Goal: Task Accomplishment & Management: Complete application form

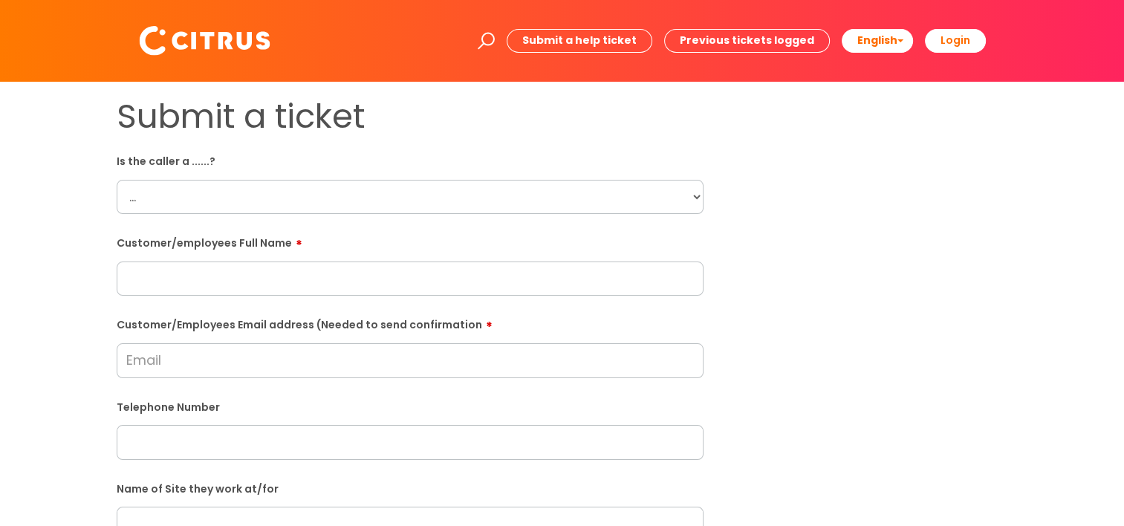
click at [219, 189] on select "... Citrus Customer Citrus Employee [DEMOGRAPHIC_DATA] Supplier" at bounding box center [410, 197] width 587 height 34
select select "Citrus Employee"
click at [117, 180] on select "... Citrus Customer Citrus Employee [DEMOGRAPHIC_DATA] Supplier" at bounding box center [410, 197] width 587 height 34
click at [204, 264] on input "text" at bounding box center [410, 278] width 587 height 34
paste input "[PERSON_NAME]"
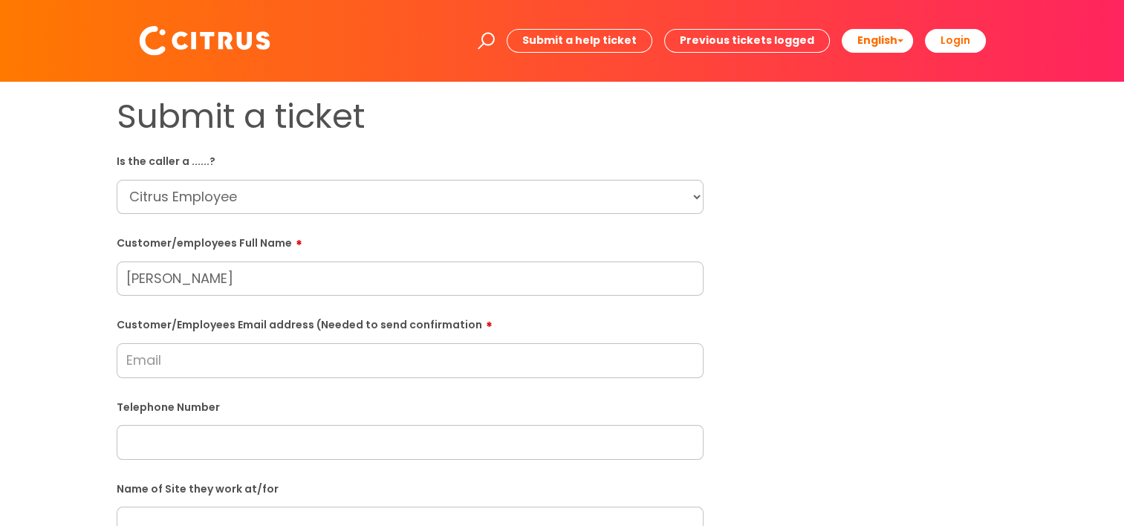
type input "[PERSON_NAME]"
click at [53, 219] on div "Submit a ticket Is the caller a ......? ... Citrus Customer Citrus Employee [DE…" at bounding box center [562, 524] width 1094 height 855
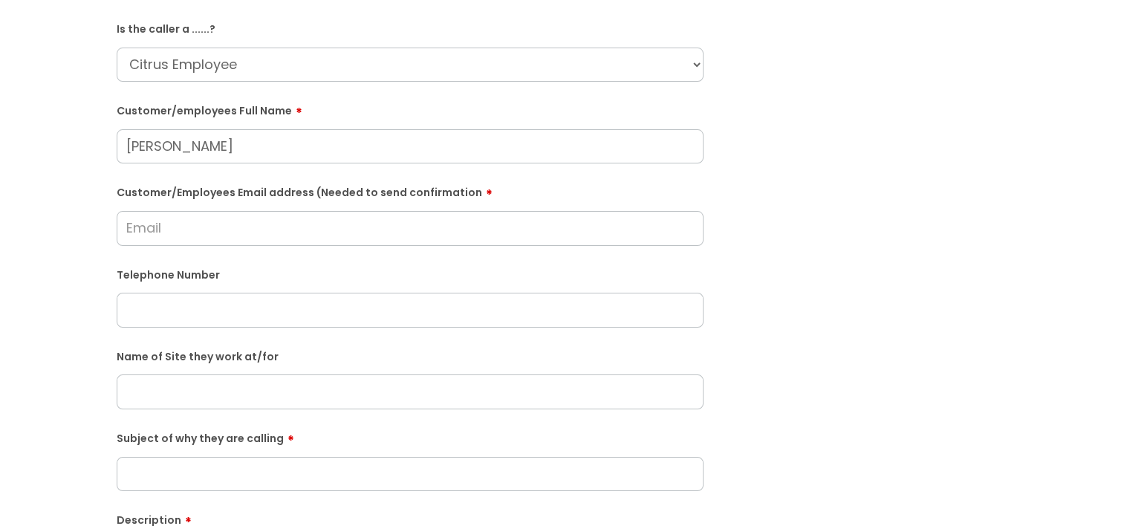
scroll to position [149, 0]
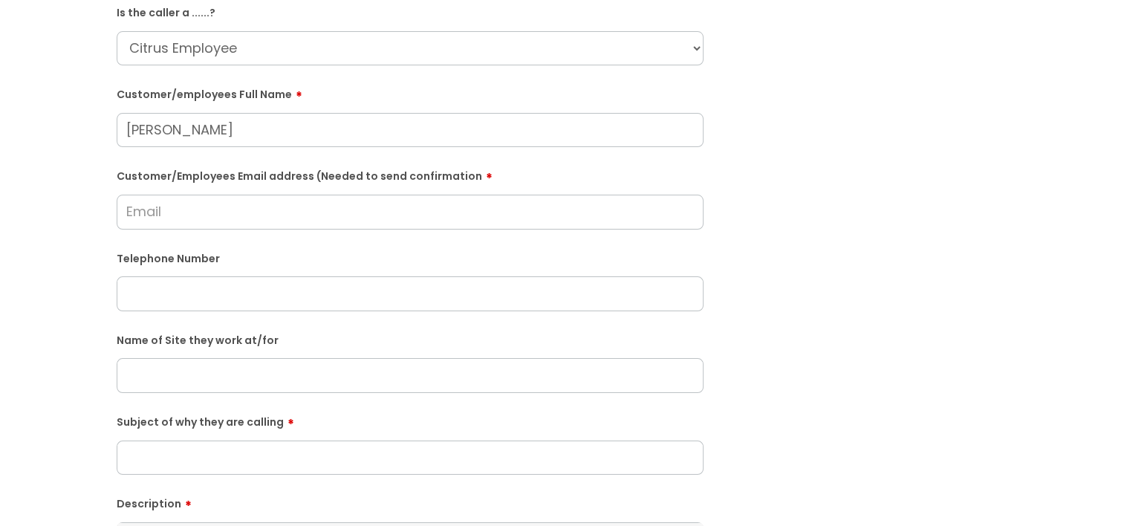
click at [243, 214] on input "Customer/Employees Email address (Needed to send confirmation" at bounding box center [410, 212] width 587 height 34
click at [222, 201] on input "Customer/Employees Email address (Needed to send confirmation" at bounding box center [410, 212] width 587 height 34
type input "[EMAIL_ADDRESS][DOMAIN_NAME]"
click at [121, 230] on form "Is the caller a ......? ... Citrus Customer Citrus Employee [DEMOGRAPHIC_DATA] …" at bounding box center [410, 389] width 587 height 779
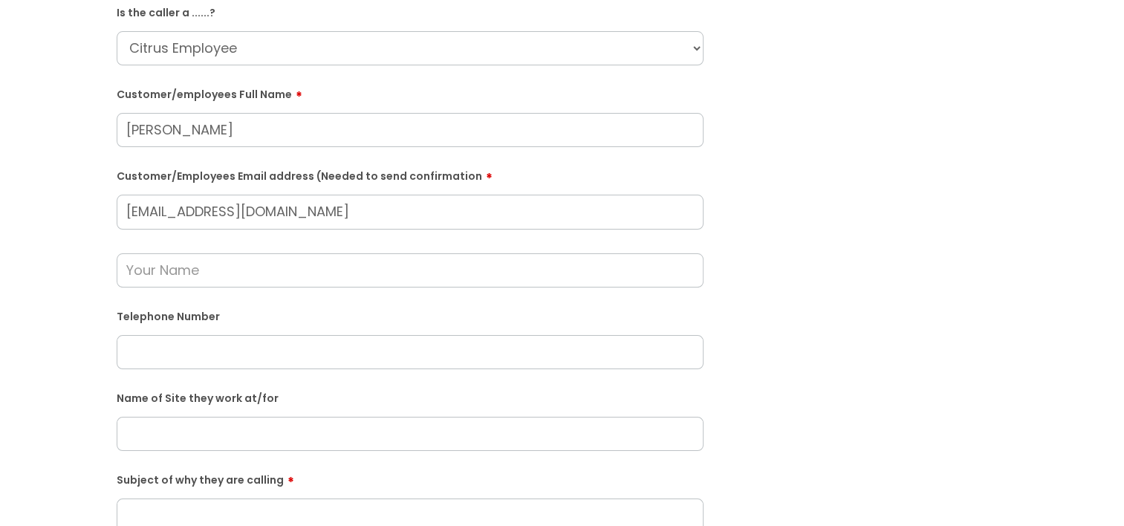
click at [180, 276] on input "text" at bounding box center [410, 270] width 587 height 34
drag, startPoint x: 252, startPoint y: 122, endPoint x: 71, endPoint y: 129, distance: 181.4
click at [71, 129] on div "Submit a ticket Is the caller a ......? ... Citrus Customer Citrus Employee [DE…" at bounding box center [562, 404] width 1094 height 913
click at [182, 267] on input "text" at bounding box center [410, 270] width 587 height 34
paste input "[PERSON_NAME]"
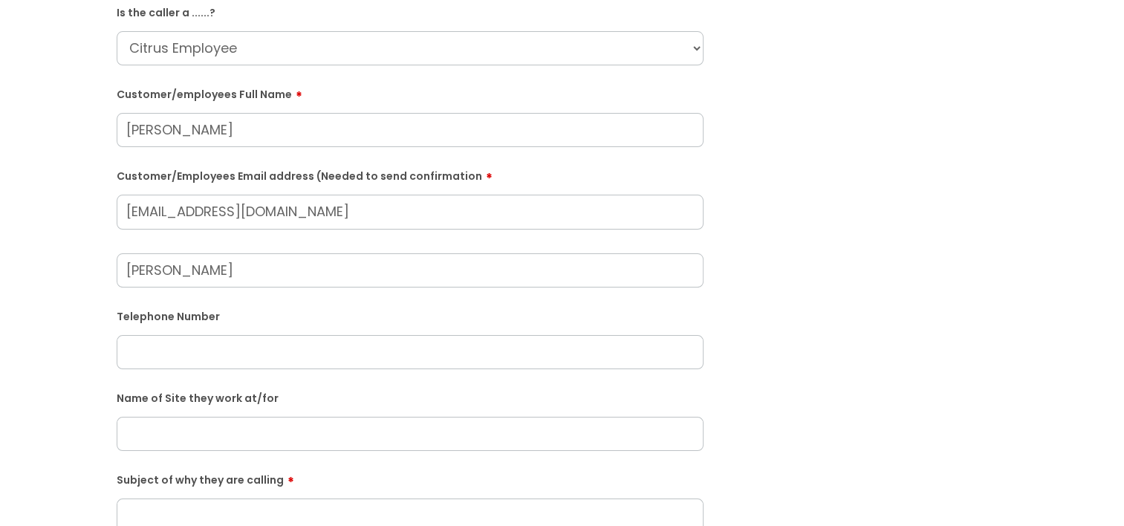
type input "[PERSON_NAME]"
click at [23, 259] on div "Submit a ticket Is the caller a ......? ... Citrus Customer Citrus Employee [DE…" at bounding box center [562, 404] width 1094 height 913
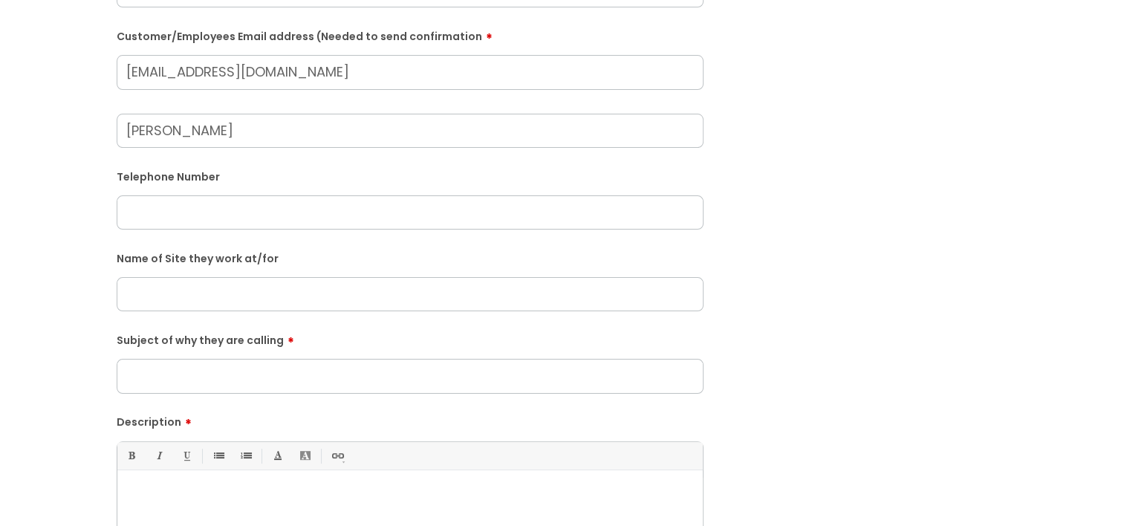
scroll to position [297, 0]
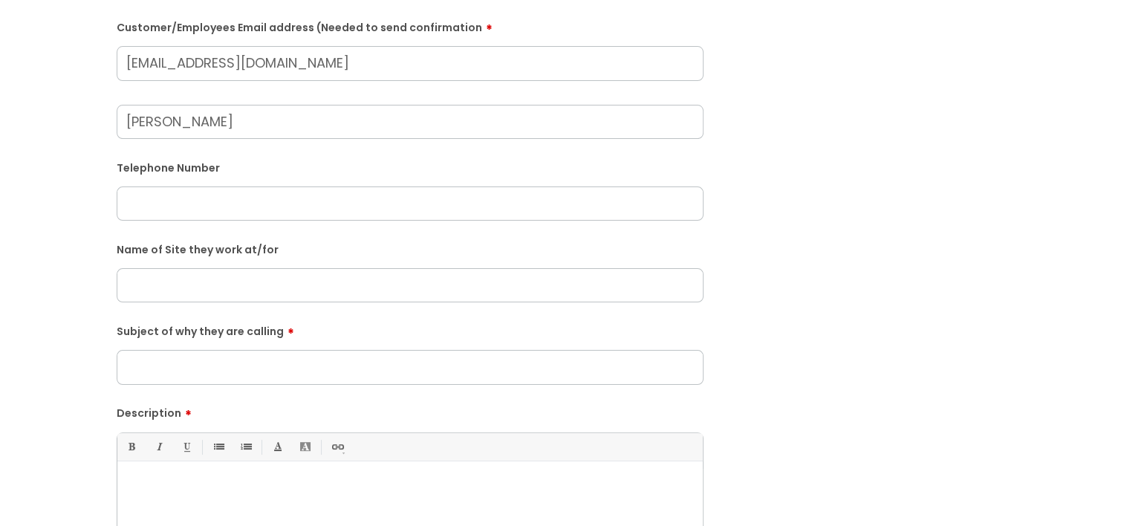
click at [220, 184] on div "Telephone Number" at bounding box center [410, 187] width 587 height 65
click at [214, 198] on input "text" at bounding box center [410, 203] width 587 height 34
paste input "07507987523"
type input "07507987523"
click at [199, 289] on input "text" at bounding box center [410, 285] width 587 height 34
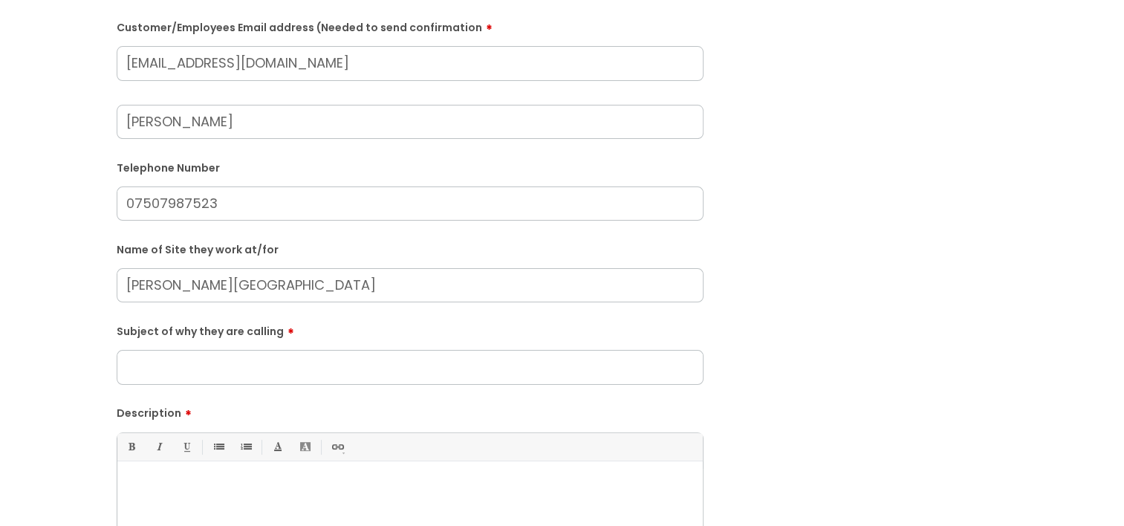
click at [186, 285] on input "[PERSON_NAME][GEOGRAPHIC_DATA]" at bounding box center [410, 285] width 587 height 34
type input "[PERSON_NAME] School"
click at [72, 275] on div "Submit a ticket Is the caller a ......? ... Citrus Customer Citrus Employee [DE…" at bounding box center [562, 255] width 1094 height 913
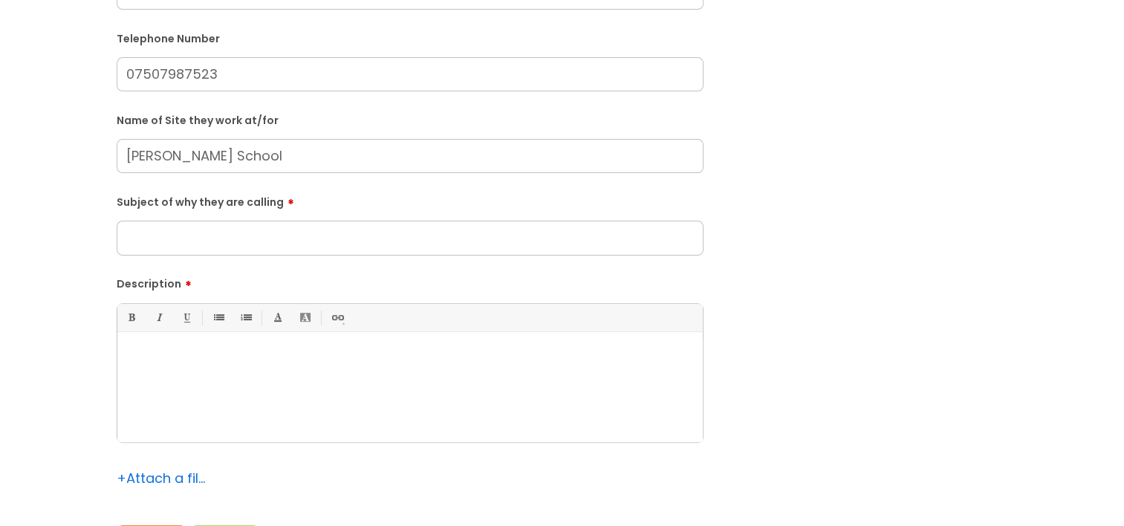
scroll to position [446, 0]
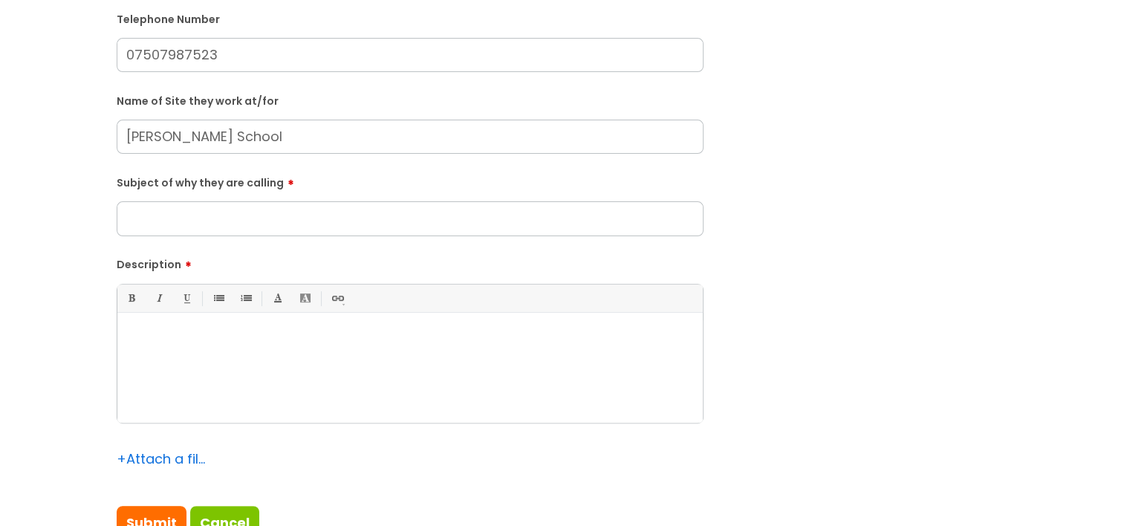
click at [285, 241] on form "Is the caller a ......? ... Citrus Customer Citrus Employee [DEMOGRAPHIC_DATA] …" at bounding box center [410, 122] width 587 height 838
click at [273, 224] on input "Subject of why they are calling" at bounding box center [410, 218] width 587 height 34
type input "Clock in"
click at [62, 249] on div "Submit a ticket Is the caller a ......? ... Citrus Customer Citrus Employee [DE…" at bounding box center [562, 107] width 1094 height 913
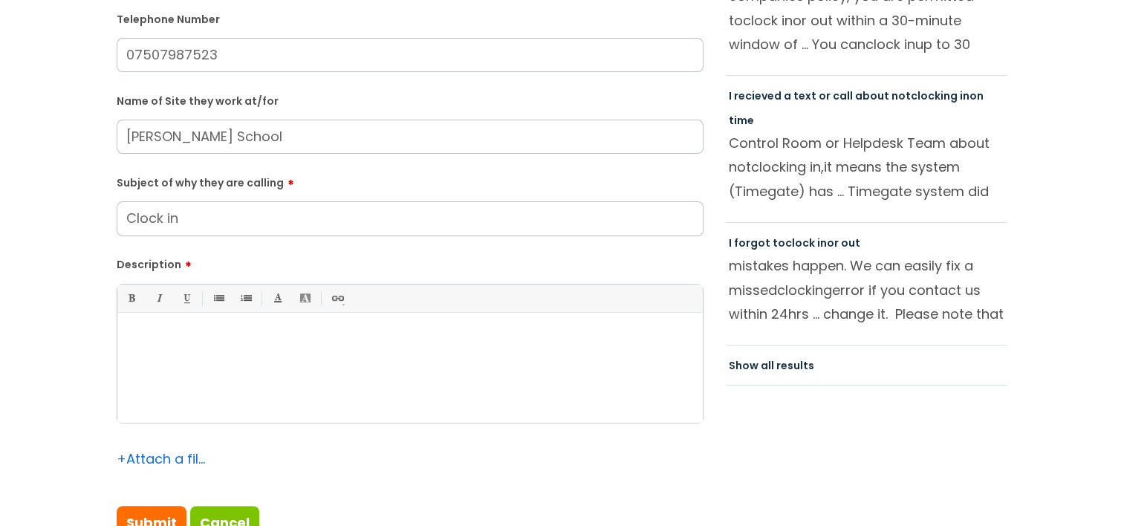
click at [244, 382] on div at bounding box center [409, 371] width 585 height 102
click at [215, 342] on p at bounding box center [409, 337] width 563 height 13
click at [427, 410] on div "Shift start: 18:44 Shift end: 20:44" at bounding box center [409, 371] width 585 height 102
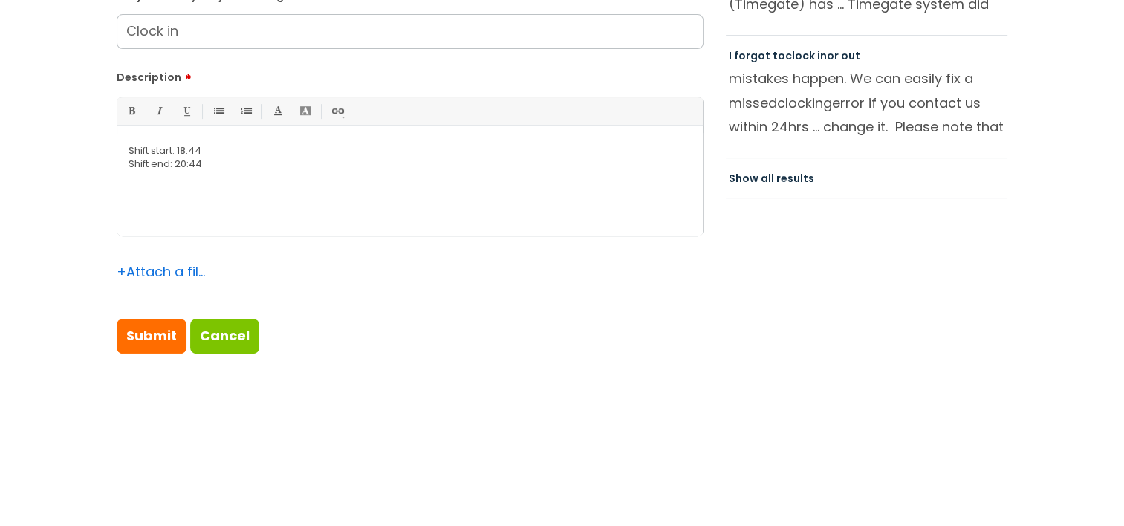
scroll to position [668, 0]
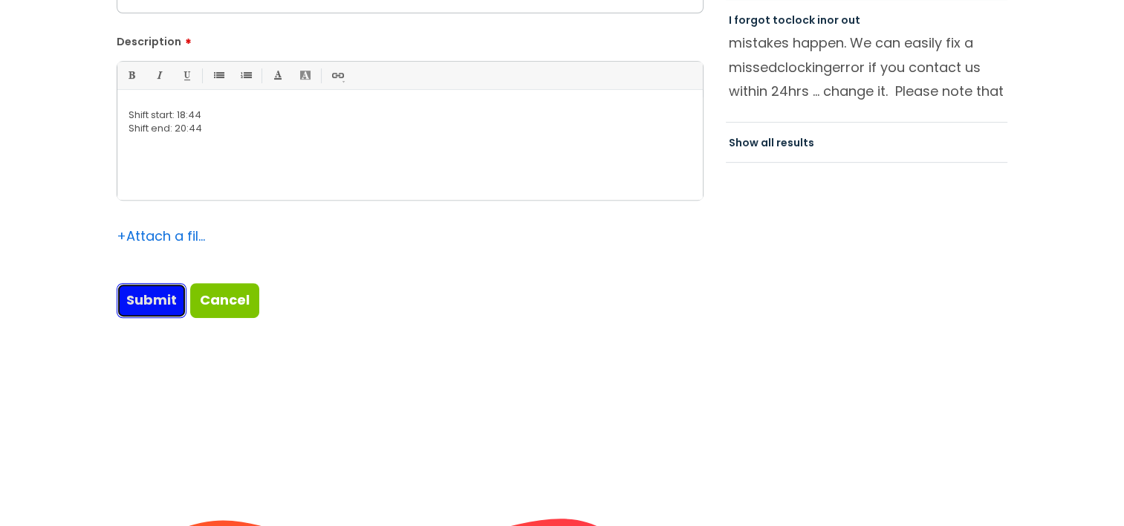
click at [151, 305] on input "Submit" at bounding box center [152, 300] width 70 height 34
type input "Please Wait..."
